Goal: Task Accomplishment & Management: Use online tool/utility

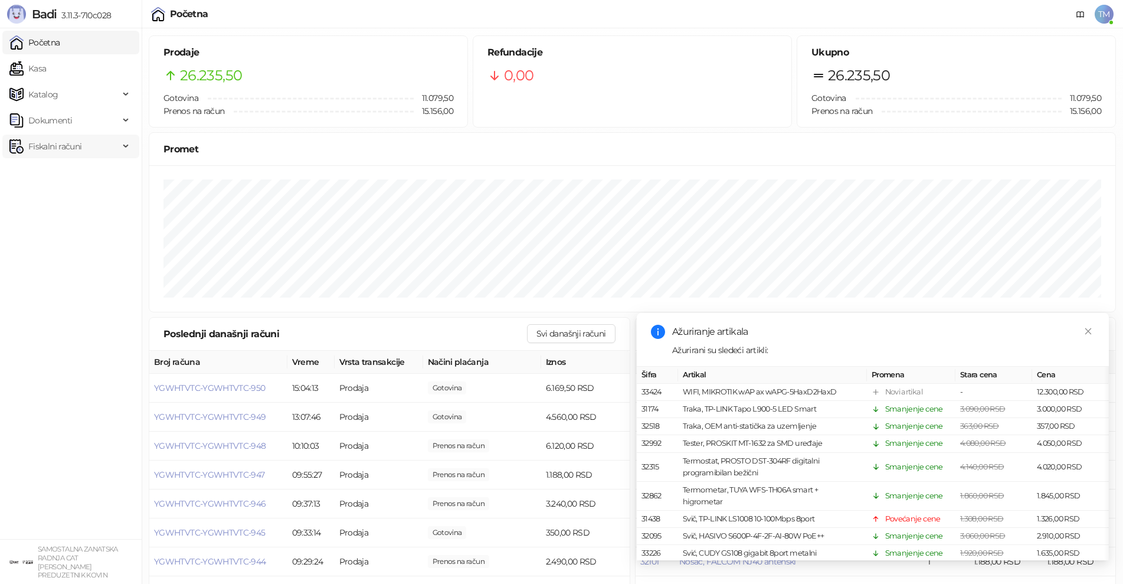
click at [41, 152] on span "Fiskalni računi" at bounding box center [54, 147] width 53 height 24
drag, startPoint x: 86, startPoint y: 195, endPoint x: 105, endPoint y: 196, distance: 18.9
click at [74, 195] on link "Po danima" at bounding box center [44, 198] width 60 height 24
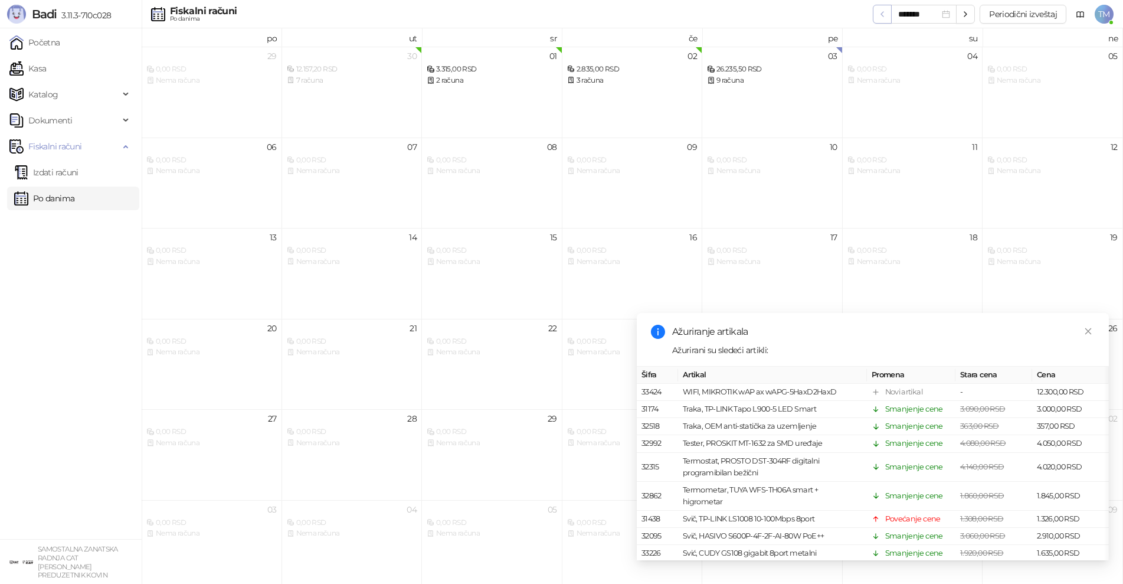
click at [890, 18] on button "button" at bounding box center [882, 14] width 19 height 19
type input "*******"
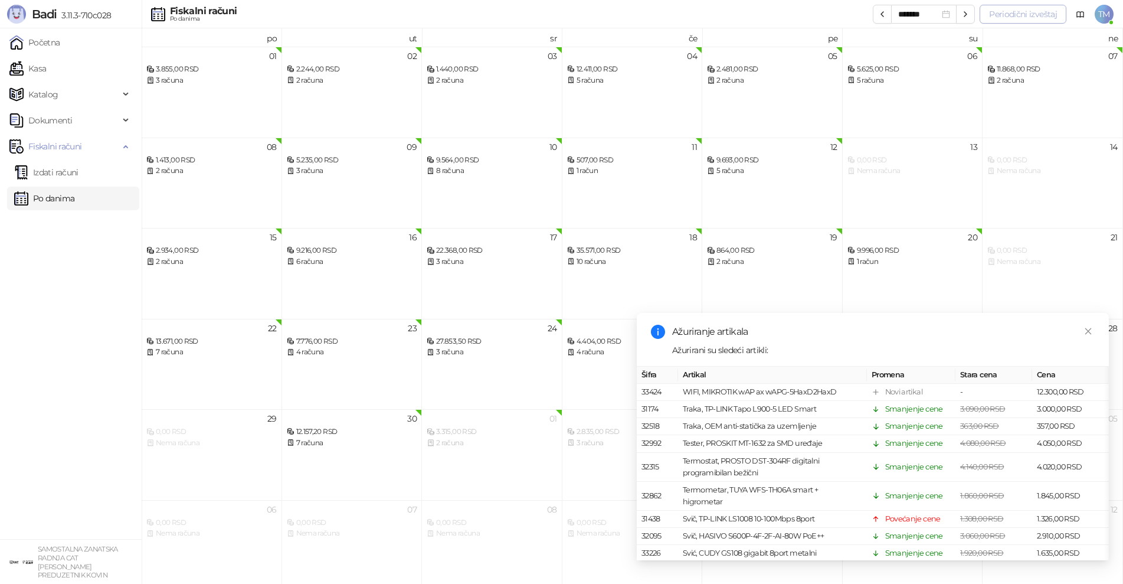
click at [1023, 14] on button "Periodični izveštaj" at bounding box center [1022, 14] width 87 height 19
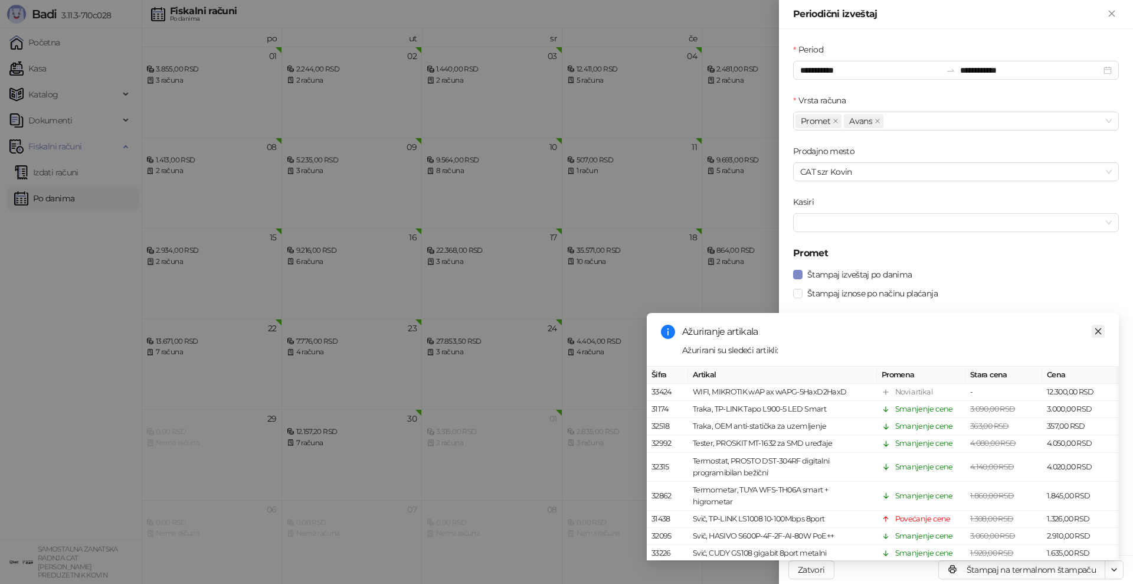
click at [1095, 330] on icon "close" at bounding box center [1098, 331] width 8 height 8
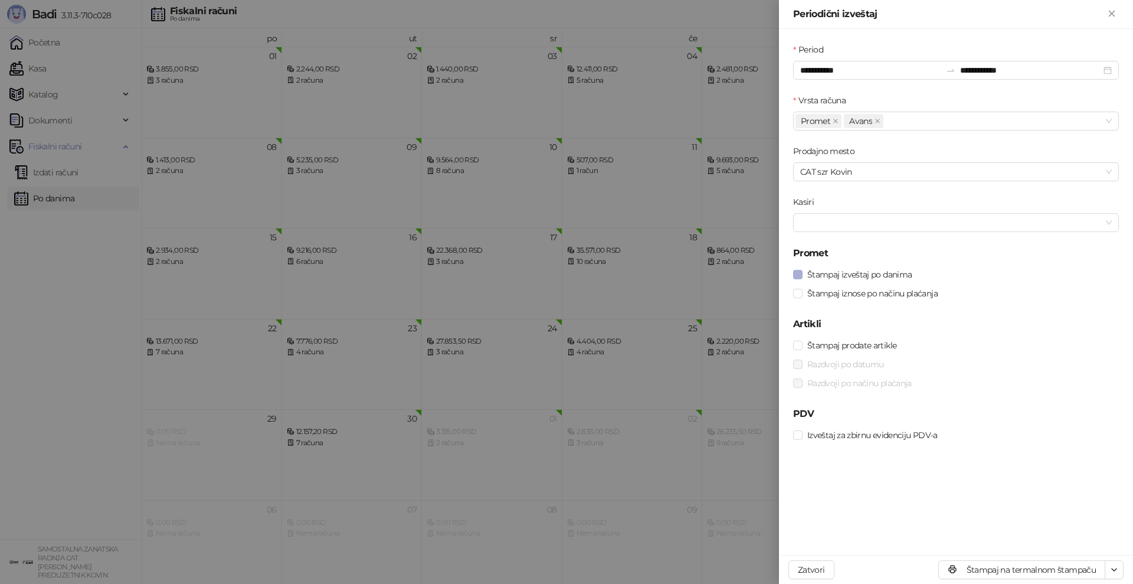
click at [881, 274] on span "Štampaj izveštaj po danima" at bounding box center [859, 274] width 114 height 13
click at [870, 295] on span "Štampaj iznose po načinu plaćanja" at bounding box center [872, 293] width 140 height 13
click at [880, 437] on span "Izveštaj za zbirnu evidenciju PDV-a" at bounding box center [872, 434] width 140 height 13
click at [1112, 571] on icon "button" at bounding box center [1113, 569] width 9 height 9
click at [1080, 527] on span "Štampaj na A4 štampaču" at bounding box center [1066, 526] width 96 height 13
